Goal: Communication & Community: Connect with others

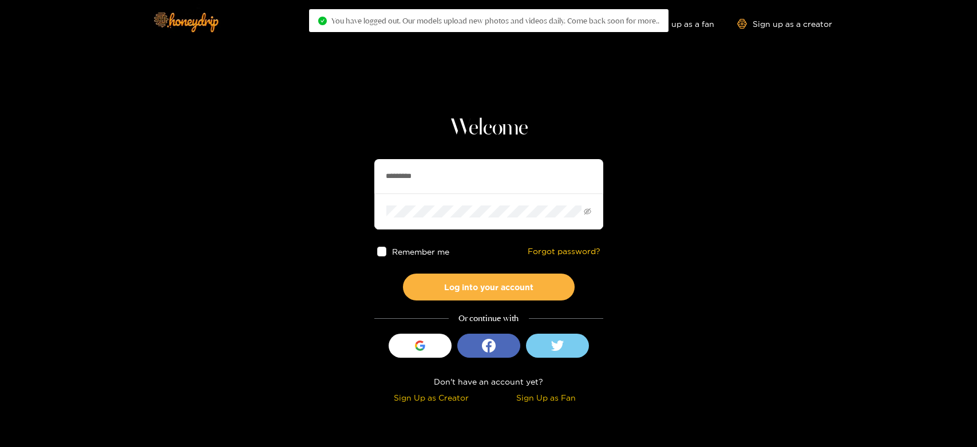
click at [368, 165] on section "Welcome ********* Remember me Forgot password? Log into your account Or continu…" at bounding box center [488, 203] width 977 height 407
paste input "text"
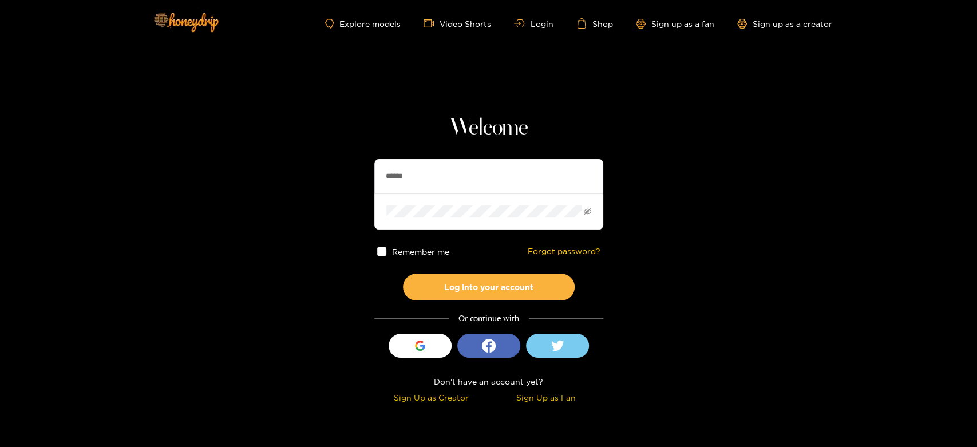
type input "******"
click at [446, 271] on div "Remember me Forgot password?" at bounding box center [488, 252] width 229 height 44
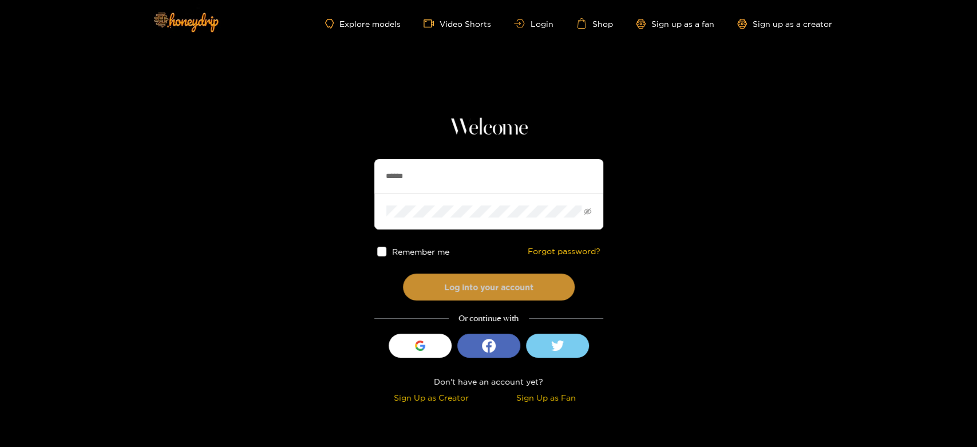
click at [446, 279] on button "Log into your account" at bounding box center [489, 287] width 172 height 27
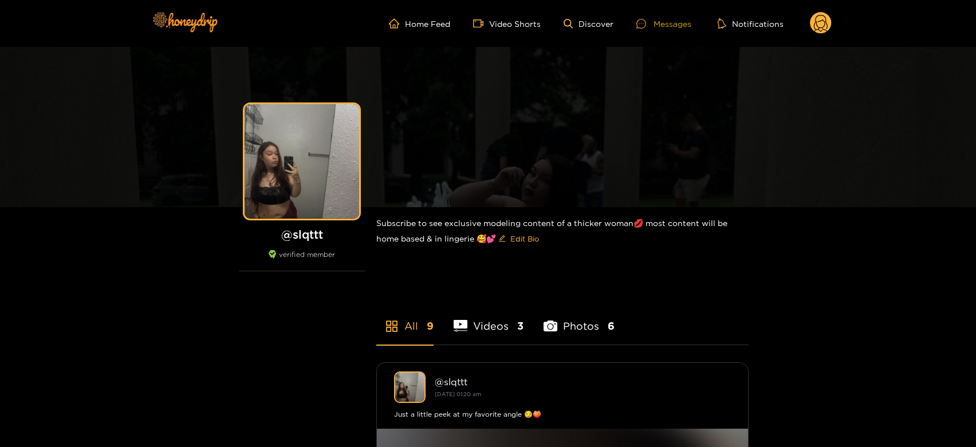
click at [670, 19] on div "Messages" at bounding box center [663, 23] width 55 height 13
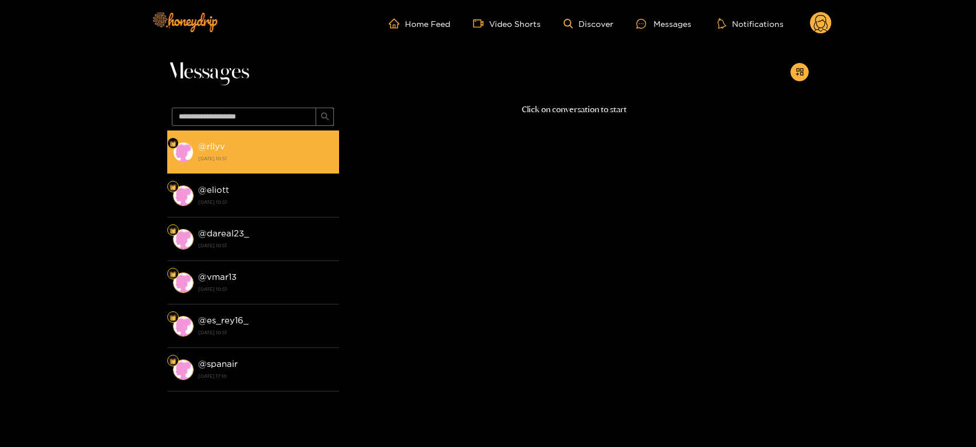
click at [234, 157] on strong "[DATE] 10:51" at bounding box center [265, 158] width 135 height 10
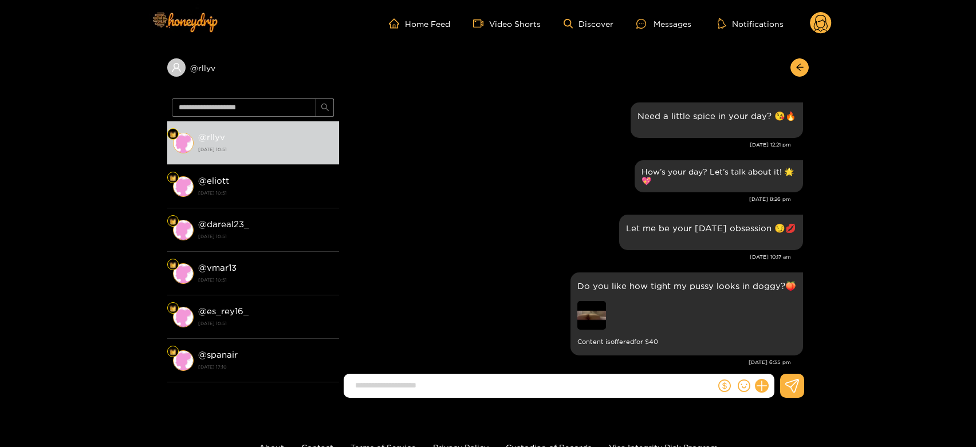
scroll to position [1800, 0]
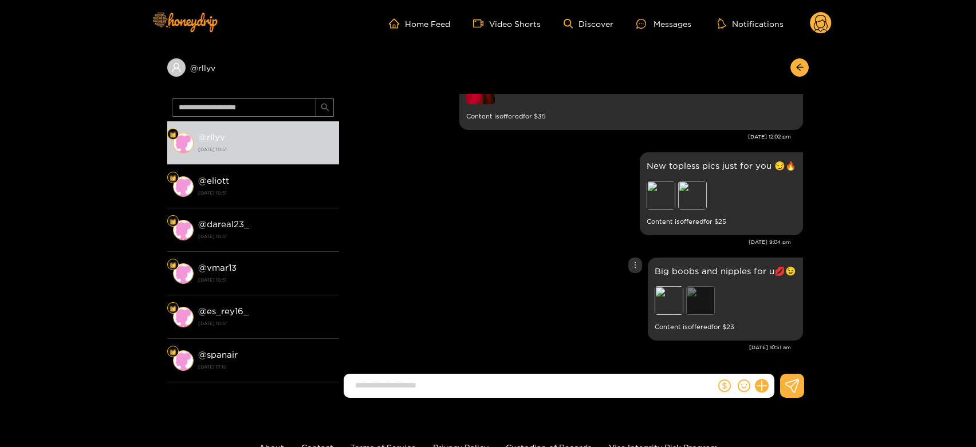
click at [706, 303] on div "Preview" at bounding box center [700, 300] width 29 height 29
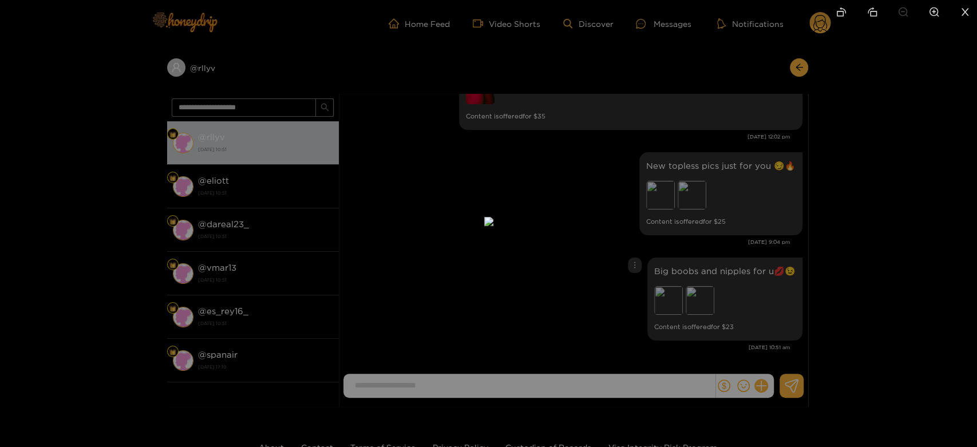
click at [884, 306] on div at bounding box center [488, 223] width 977 height 447
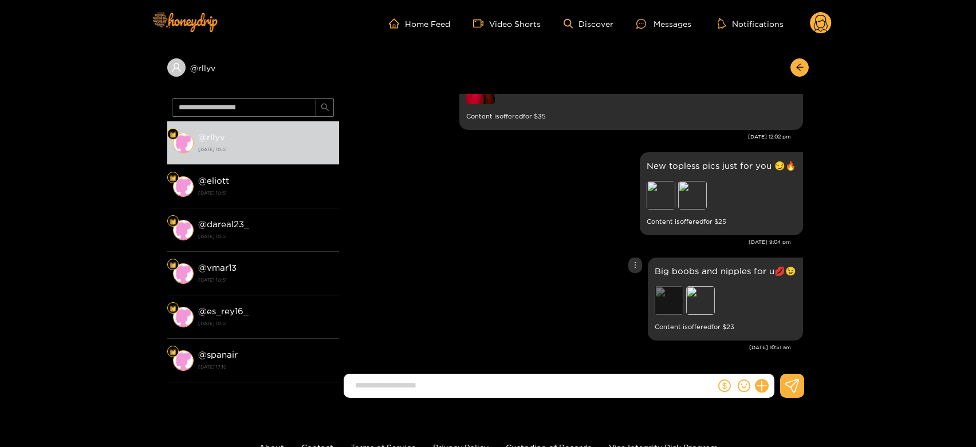
click at [660, 301] on div "Preview" at bounding box center [668, 300] width 29 height 29
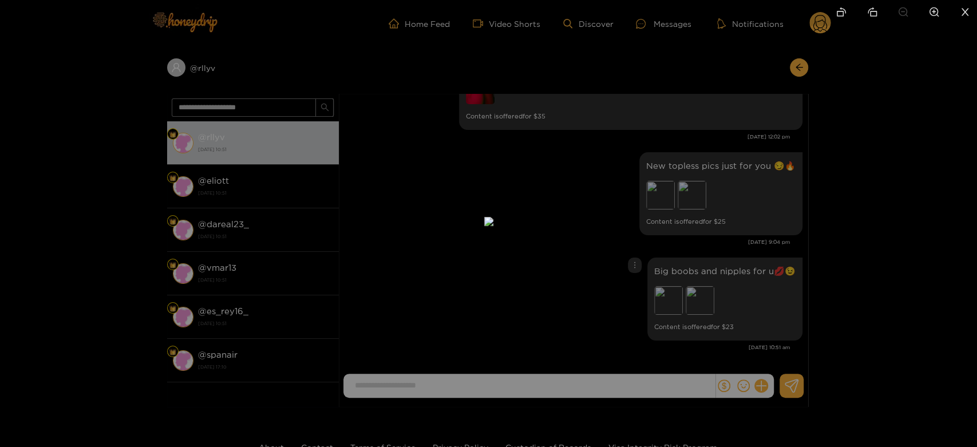
click at [877, 240] on div at bounding box center [488, 223] width 977 height 447
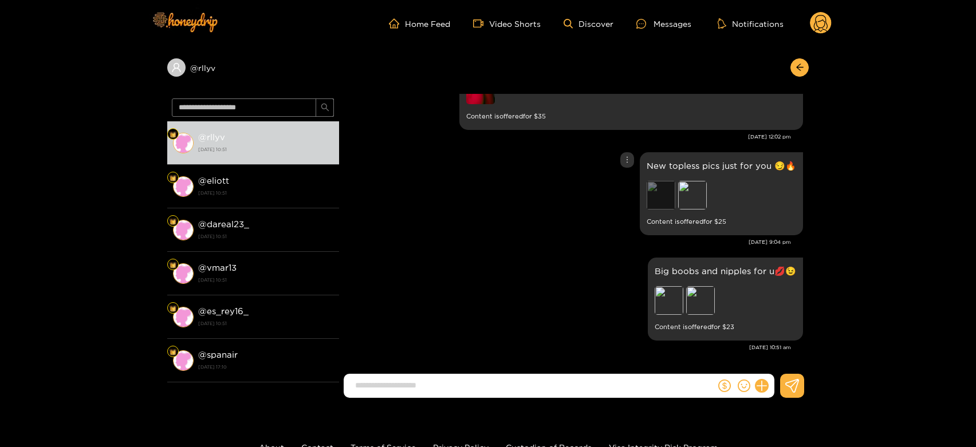
click at [664, 188] on div "Preview" at bounding box center [660, 195] width 29 height 29
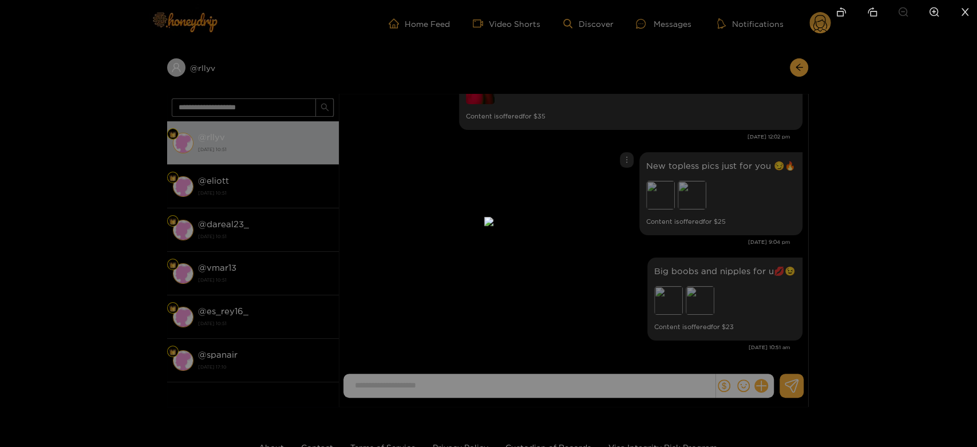
click at [867, 194] on div at bounding box center [488, 223] width 977 height 447
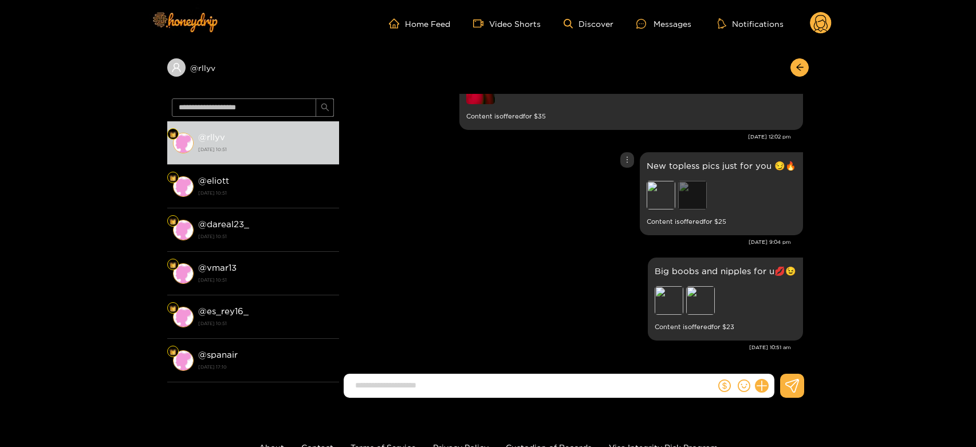
click at [696, 191] on div "Preview" at bounding box center [692, 195] width 29 height 29
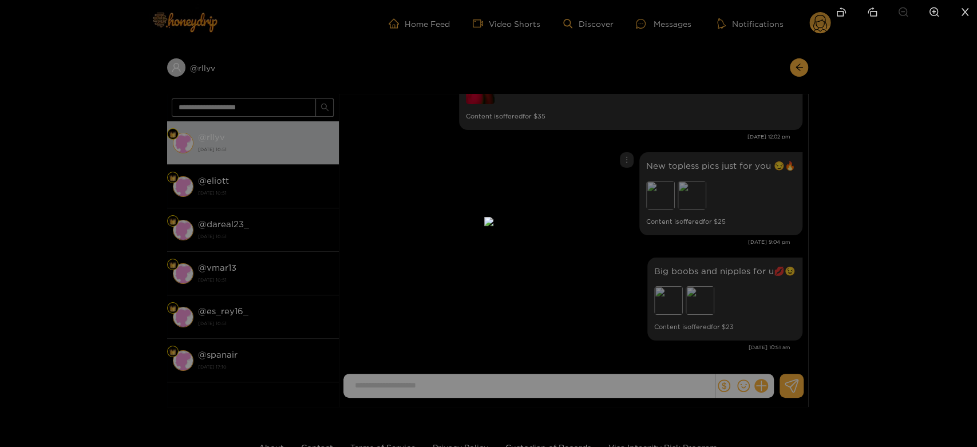
click at [891, 206] on div at bounding box center [488, 223] width 977 height 447
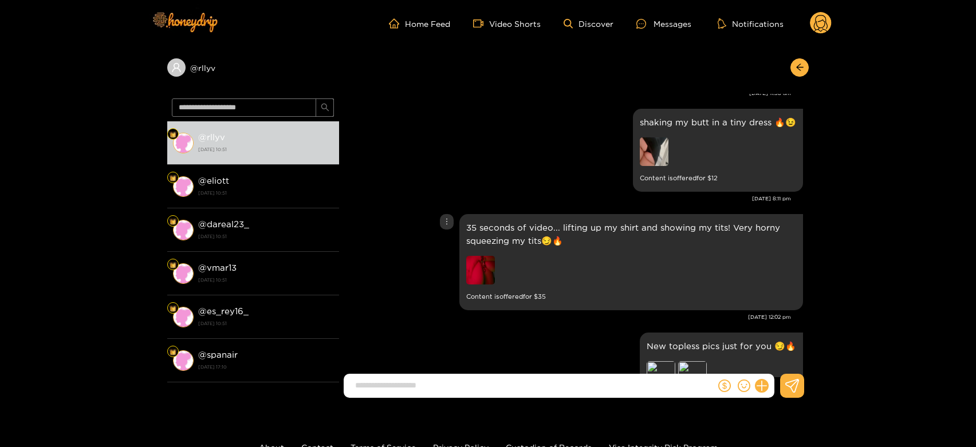
scroll to position [1619, 0]
click at [478, 264] on img at bounding box center [480, 270] width 29 height 29
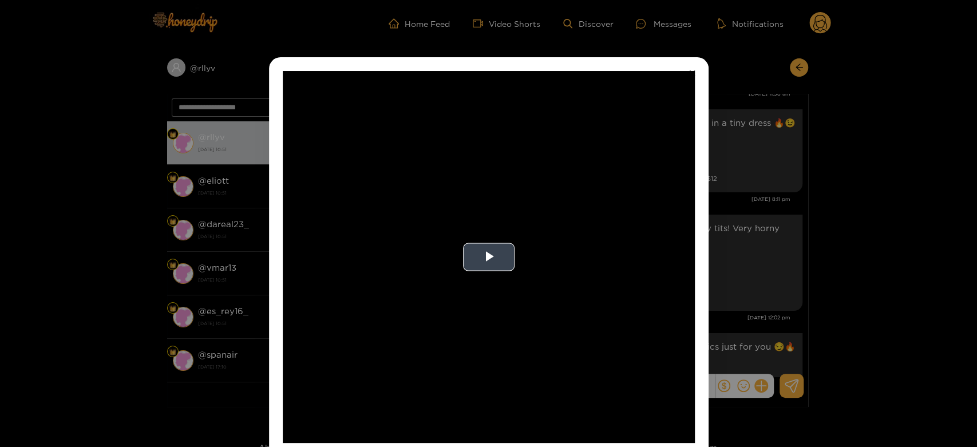
click at [650, 255] on video "Video Player" at bounding box center [489, 257] width 412 height 372
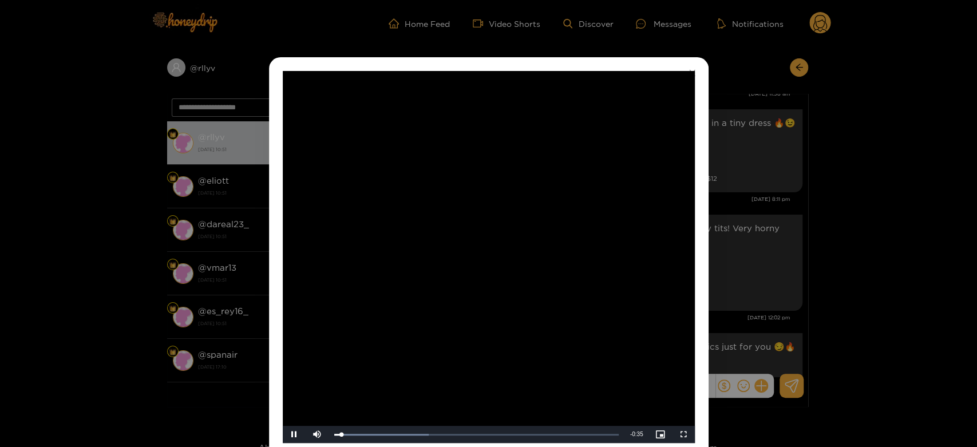
click at [551, 245] on video "Video Player" at bounding box center [489, 257] width 412 height 372
click at [759, 197] on div "**********" at bounding box center [488, 223] width 977 height 447
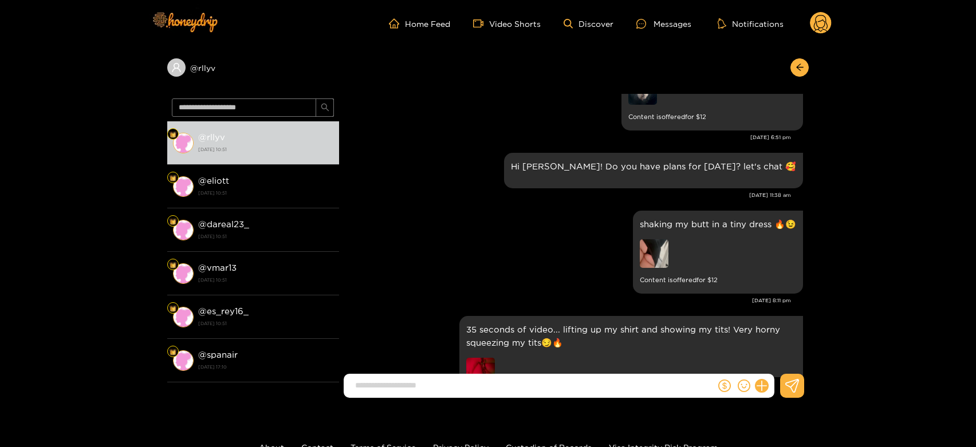
scroll to position [1515, 0]
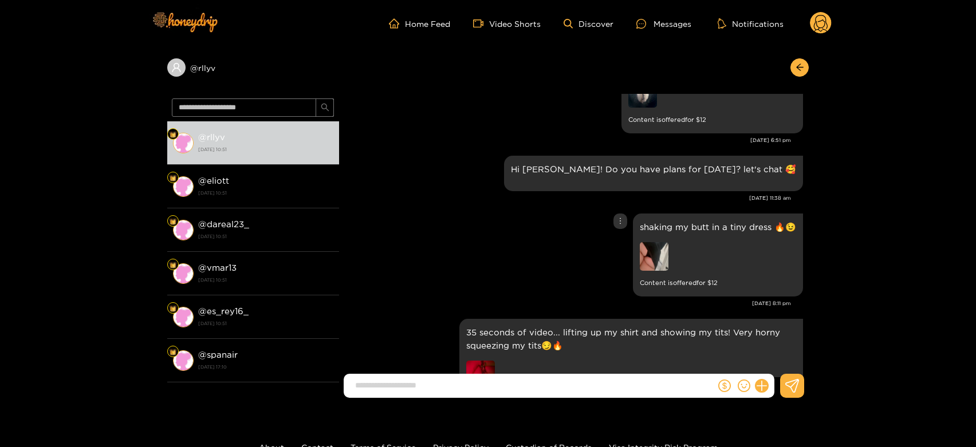
click at [655, 251] on img at bounding box center [654, 256] width 29 height 29
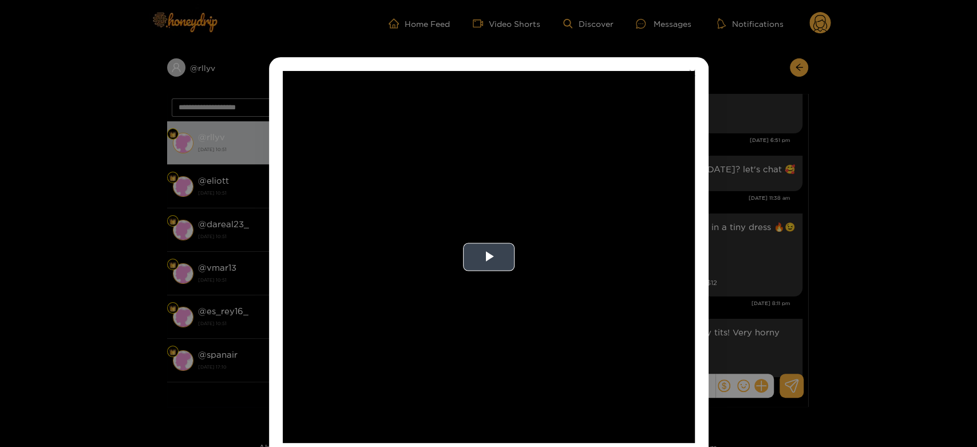
click at [523, 240] on video "Video Player" at bounding box center [489, 257] width 412 height 372
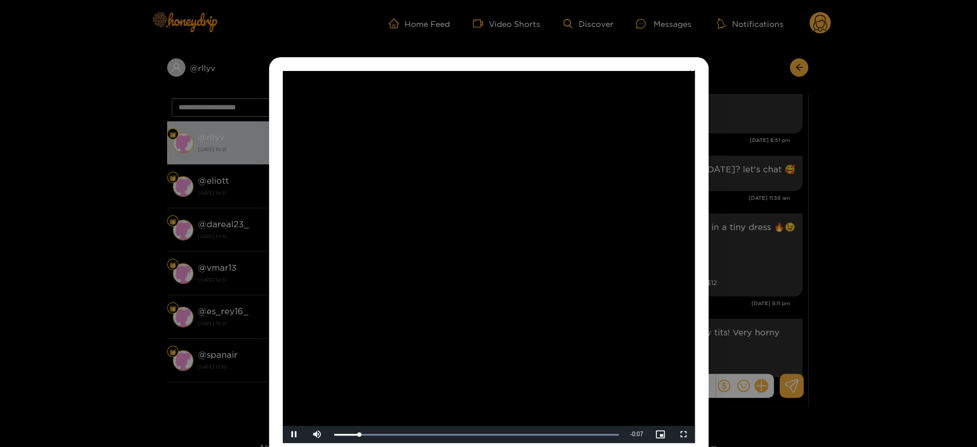
click at [523, 240] on video "Video Player" at bounding box center [489, 257] width 412 height 372
click at [725, 245] on div "**********" at bounding box center [488, 223] width 977 height 447
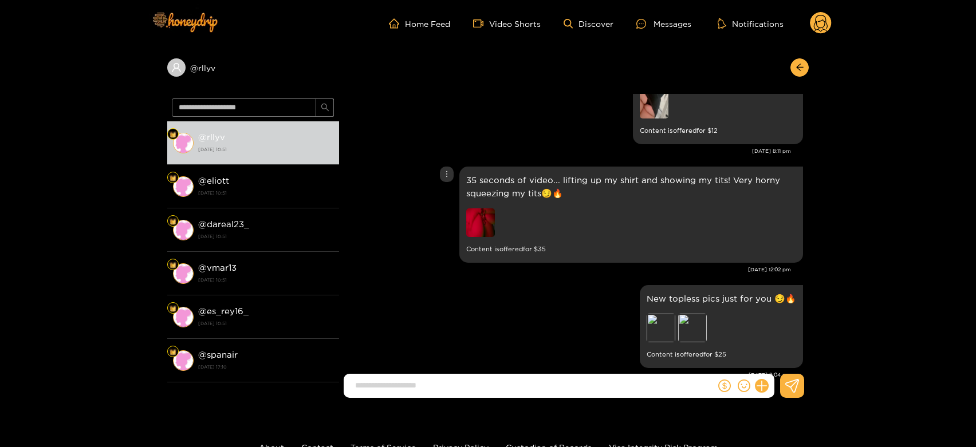
scroll to position [1800, 0]
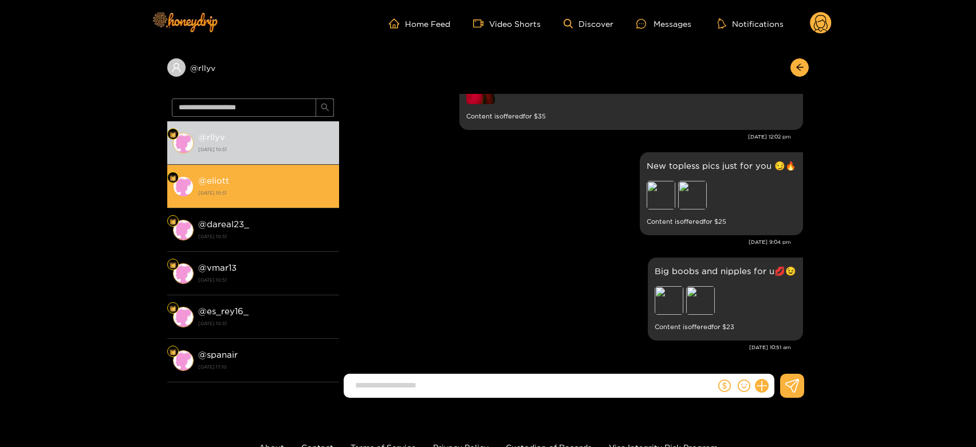
click at [293, 192] on strong "[DATE] 10:51" at bounding box center [265, 193] width 135 height 10
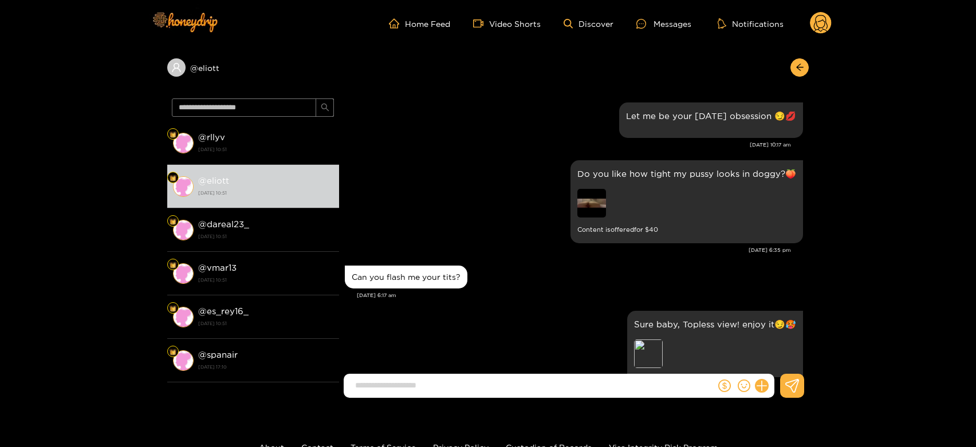
scroll to position [1838, 0]
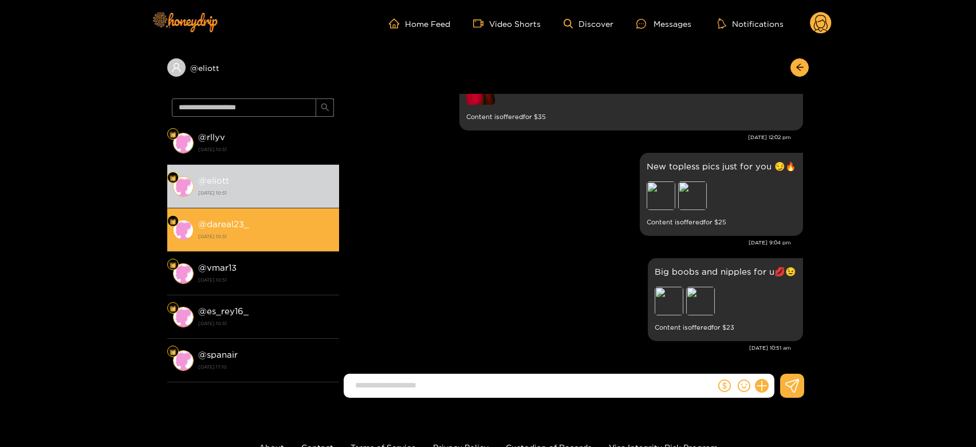
click at [256, 224] on div "@ dareal23_ [DATE] 10:51" at bounding box center [265, 230] width 135 height 26
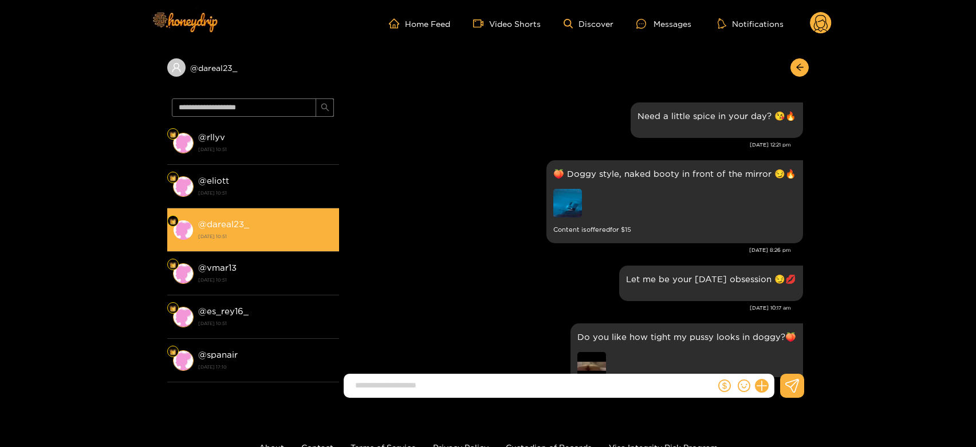
scroll to position [1850, 0]
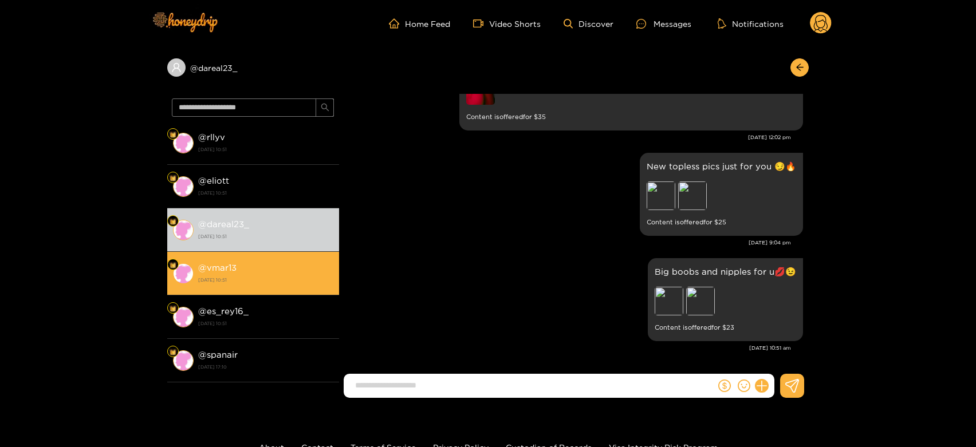
click at [251, 266] on div "@ vmar13 [DATE] 10:51" at bounding box center [265, 273] width 135 height 26
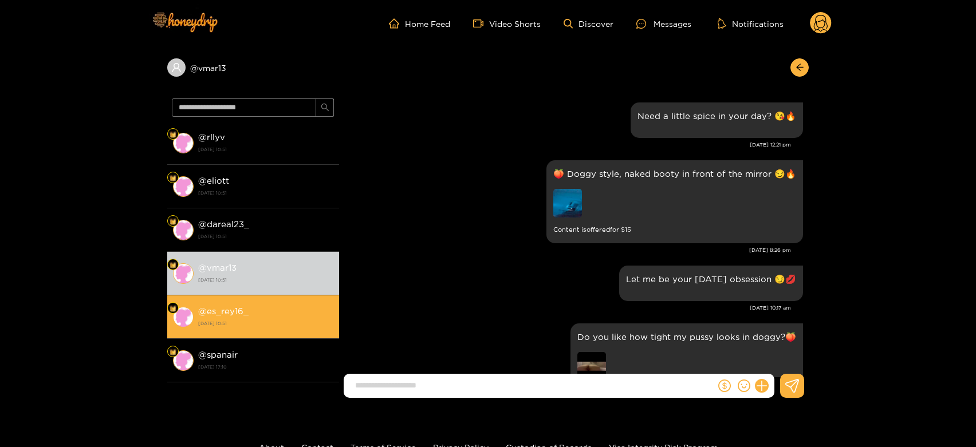
scroll to position [1850, 0]
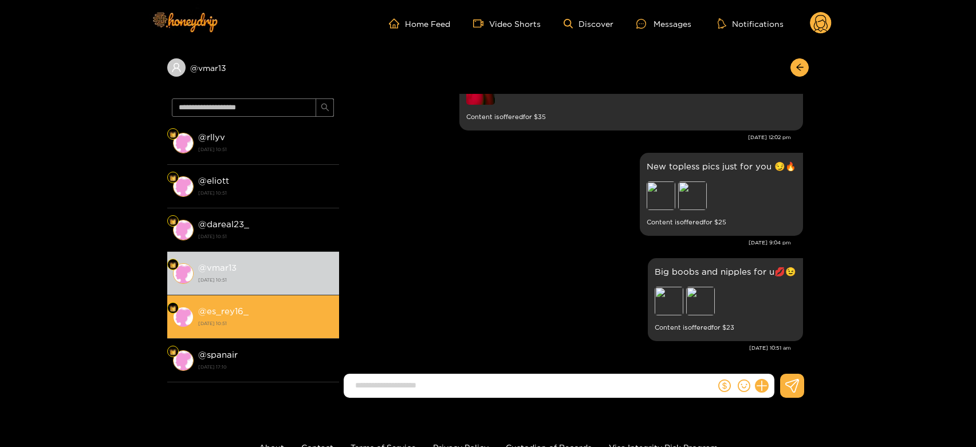
click at [248, 313] on div "@ es_rey16_ [DATE] 10:51" at bounding box center [265, 317] width 135 height 26
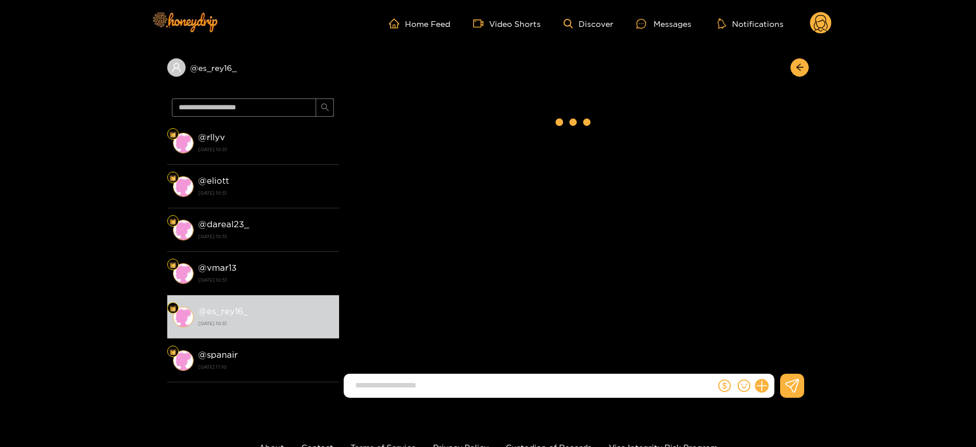
click at [820, 13] on circle at bounding box center [821, 23] width 22 height 22
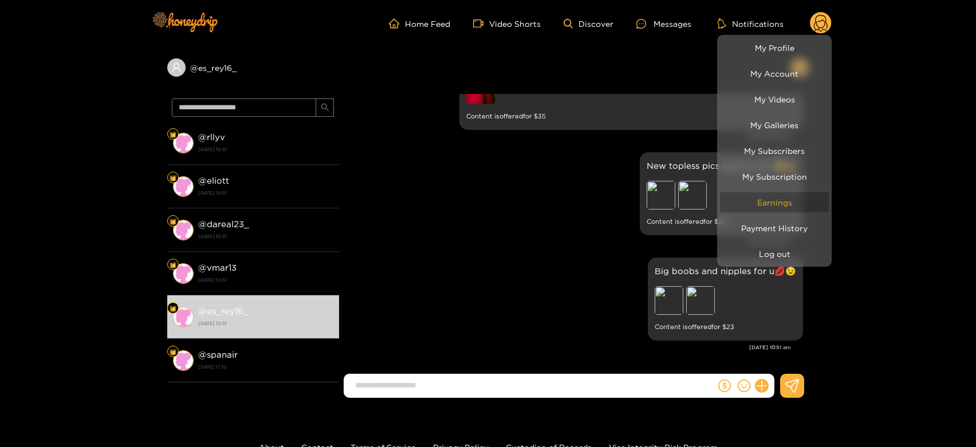
click at [776, 199] on link "Earnings" at bounding box center [774, 202] width 109 height 20
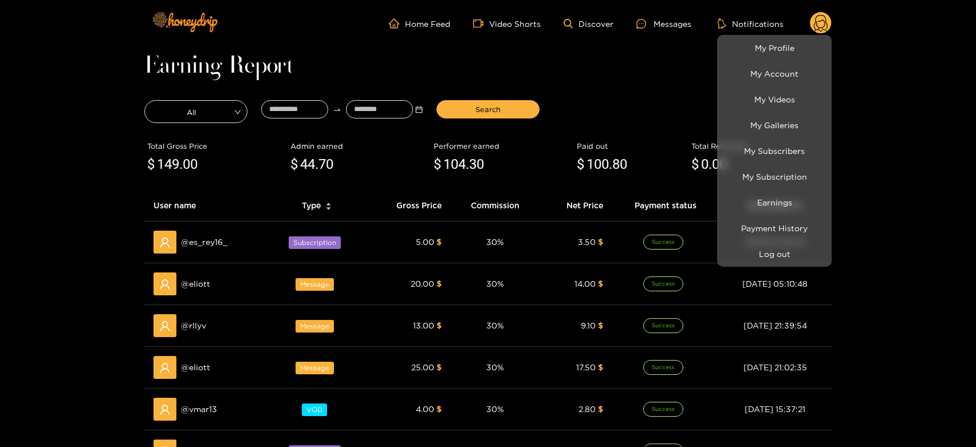
click at [203, 286] on div at bounding box center [488, 223] width 976 height 447
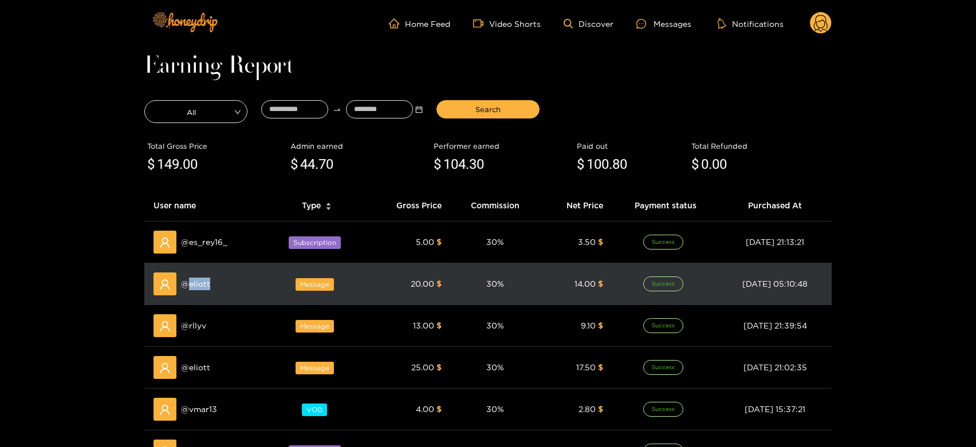
click at [203, 286] on span "@ eliott" at bounding box center [195, 284] width 29 height 13
copy span "eliott"
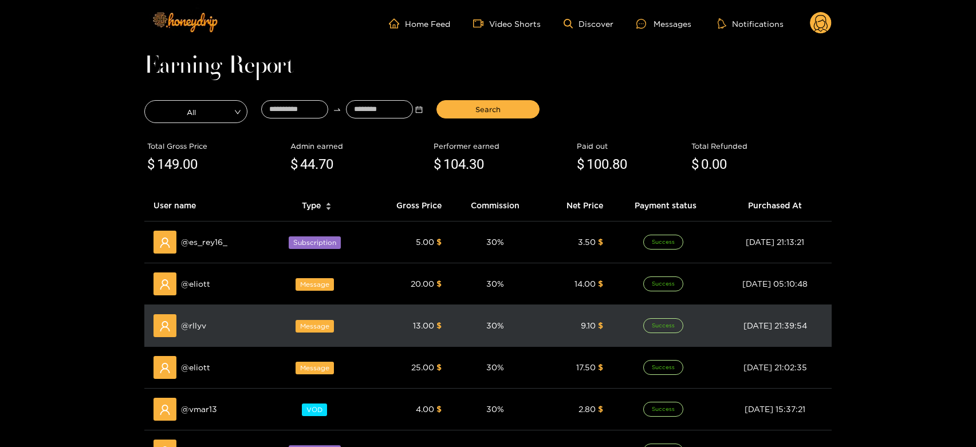
click at [197, 329] on span "@ rllyv" at bounding box center [193, 325] width 25 height 13
copy span "rllyv"
click at [197, 329] on span "@ rllyv" at bounding box center [193, 325] width 25 height 13
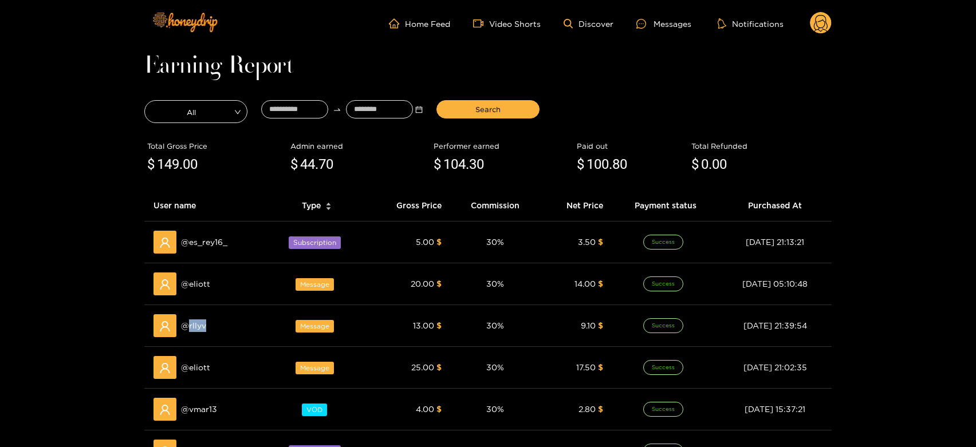
click at [668, 14] on ul "Home Feed Video Shorts Discover Messages Notifications" at bounding box center [610, 23] width 443 height 23
click at [653, 29] on ul "Home Feed Video Shorts Discover Messages Notifications" at bounding box center [610, 23] width 443 height 23
click at [690, 22] on div "Messages" at bounding box center [663, 23] width 55 height 13
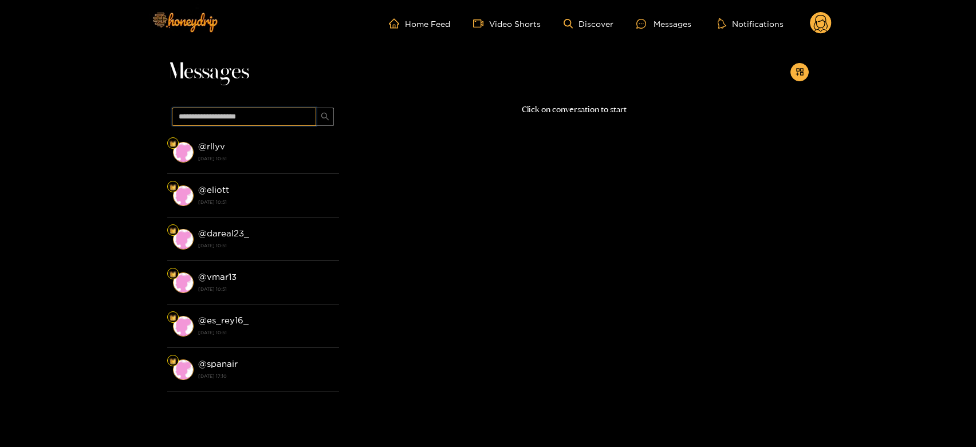
click at [281, 112] on input "text" at bounding box center [244, 117] width 144 height 18
paste input "*****"
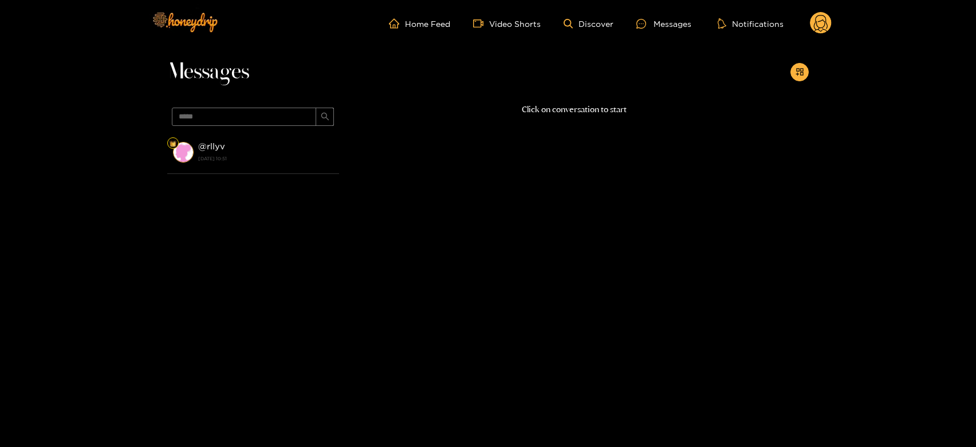
click at [253, 143] on div "@ rllyv [DATE] 10:51" at bounding box center [265, 152] width 135 height 26
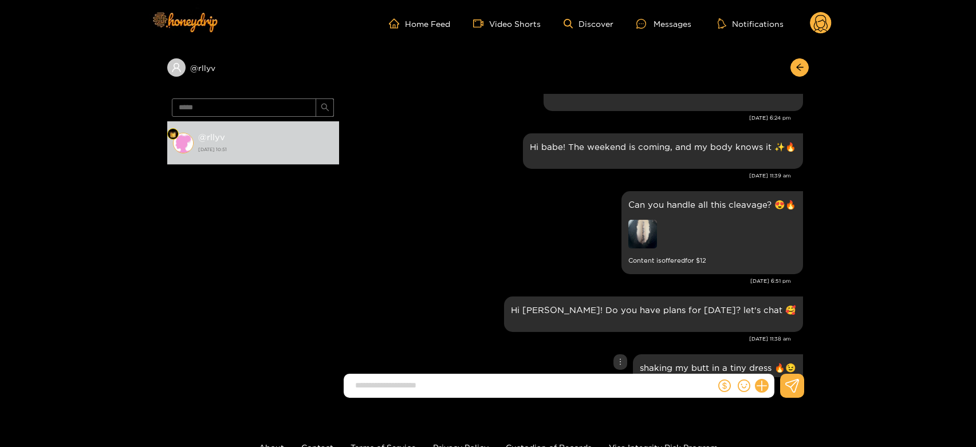
scroll to position [1374, 0]
click at [269, 110] on input "*****" at bounding box center [244, 107] width 144 height 18
paste input "*"
type input "******"
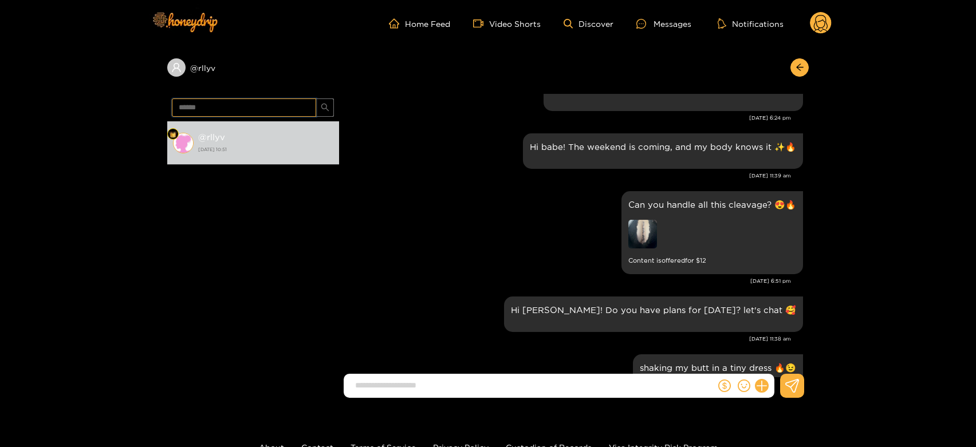
scroll to position [0, 0]
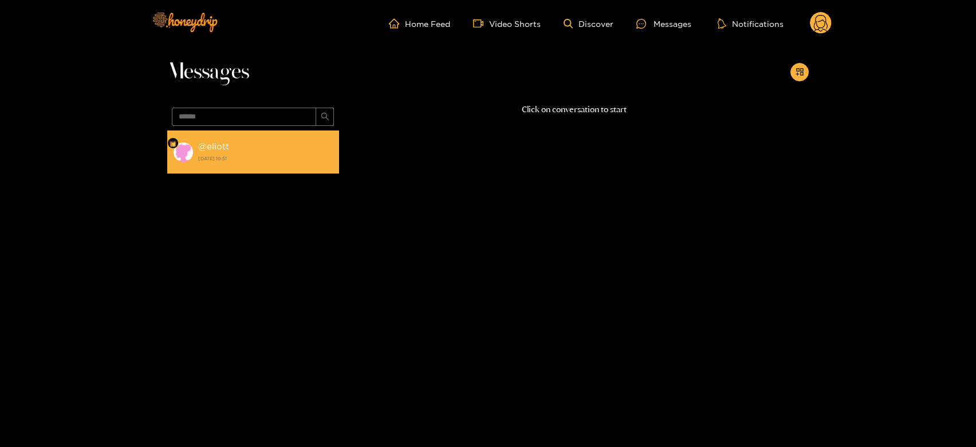
click at [201, 148] on strong "@ eliott" at bounding box center [213, 146] width 31 height 10
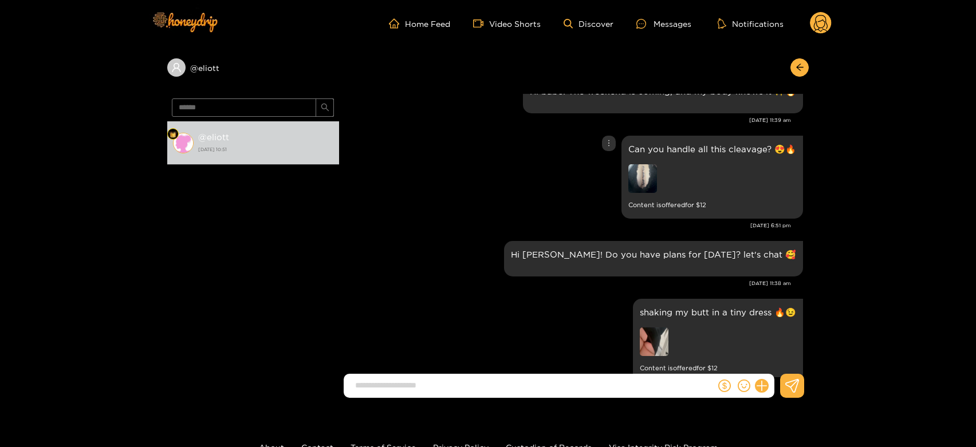
scroll to position [1466, 0]
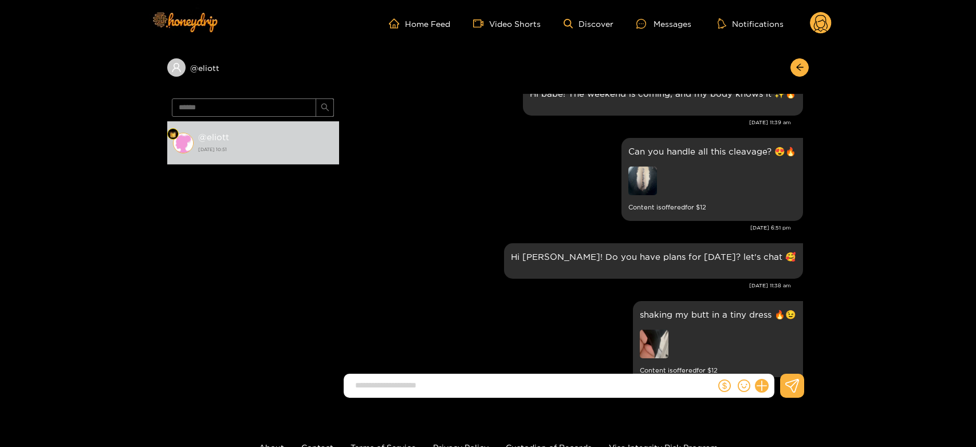
click at [822, 21] on circle at bounding box center [821, 23] width 22 height 22
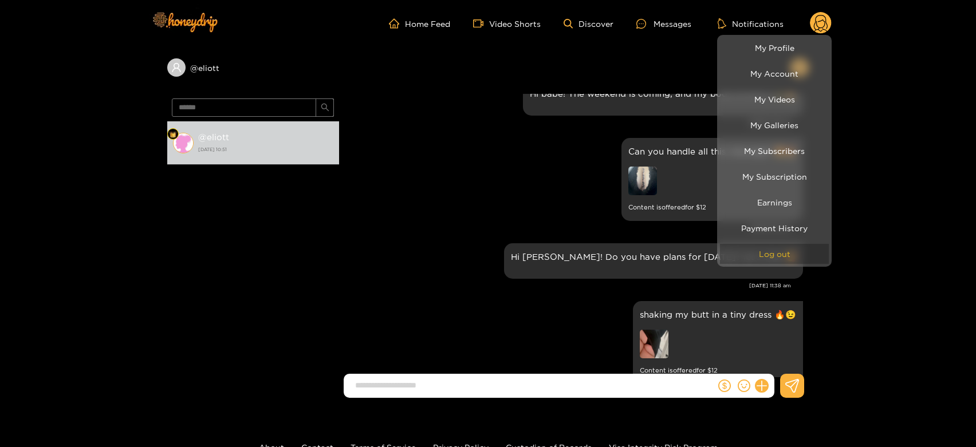
click at [753, 245] on button "Log out" at bounding box center [774, 254] width 109 height 20
